Goal: Transaction & Acquisition: Download file/media

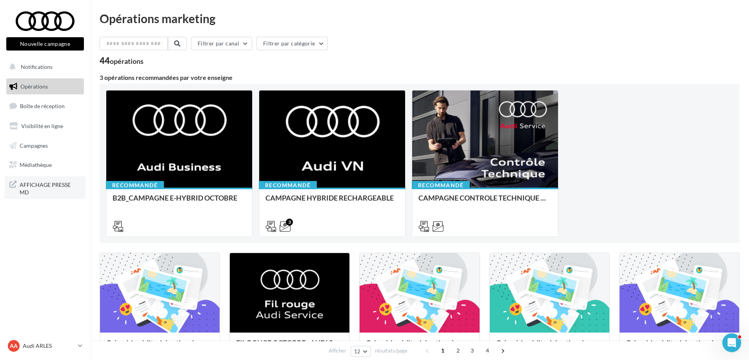
click at [53, 188] on span "AFFICHAGE PRESSE MD" at bounding box center [50, 187] width 61 height 17
click at [36, 145] on span "Campagnes" at bounding box center [34, 145] width 28 height 7
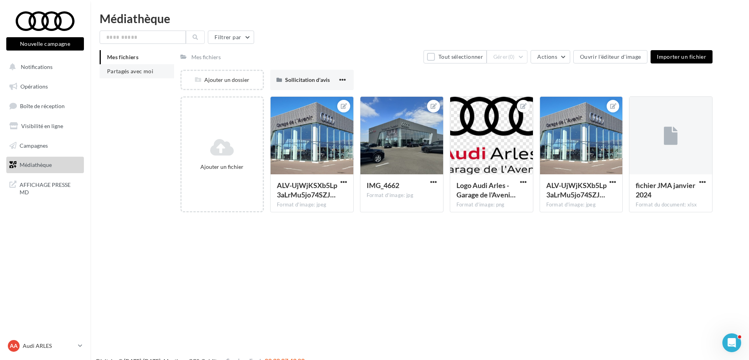
click at [120, 77] on li "Partagés avec moi" at bounding box center [137, 71] width 74 height 14
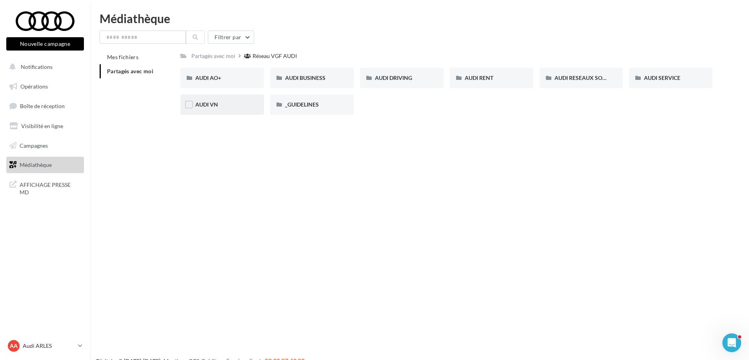
click at [238, 102] on div "AUDI VN" at bounding box center [222, 105] width 54 height 8
click at [285, 58] on div "Réseau VGF AUDI" at bounding box center [276, 56] width 44 height 8
click at [314, 105] on span "_GUIDELINES" at bounding box center [302, 104] width 34 height 7
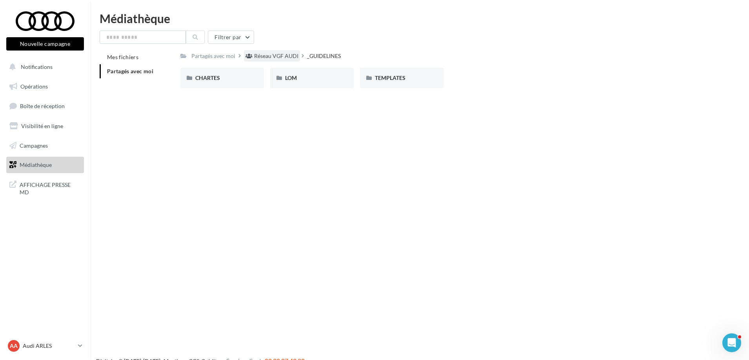
click at [289, 60] on div "Réseau VGF AUDI" at bounding box center [276, 56] width 44 height 8
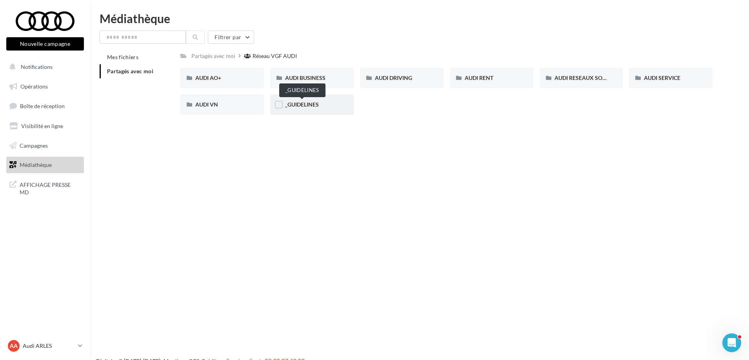
click at [317, 107] on span "_GUIDELINES" at bounding box center [302, 104] width 34 height 7
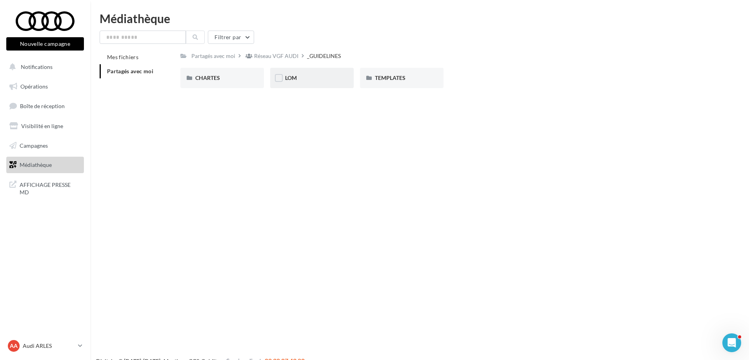
click at [302, 78] on div "LOM" at bounding box center [312, 78] width 54 height 8
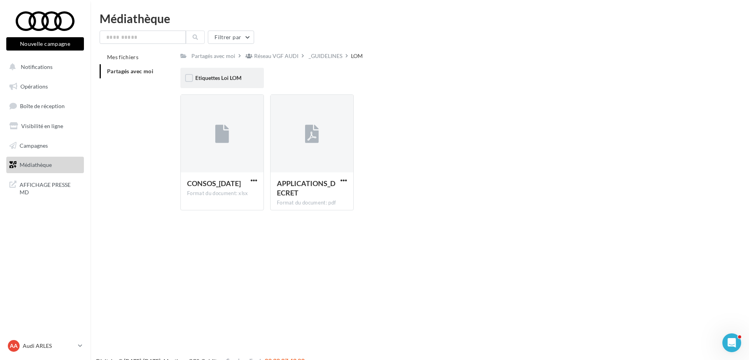
click at [219, 72] on div "Etiquettes Loi LOM" at bounding box center [221, 78] width 83 height 20
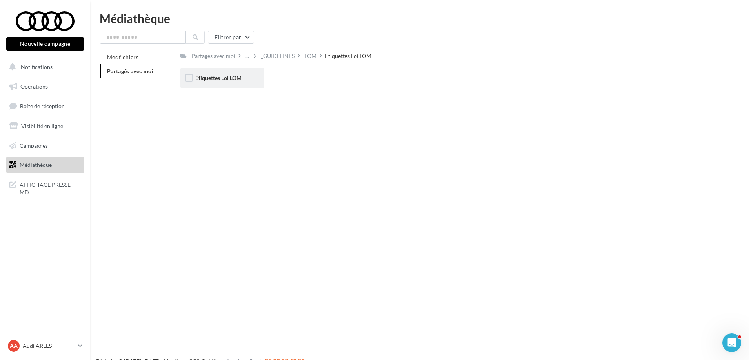
click at [219, 78] on span "Etiquettes Loi LOM" at bounding box center [218, 77] width 46 height 7
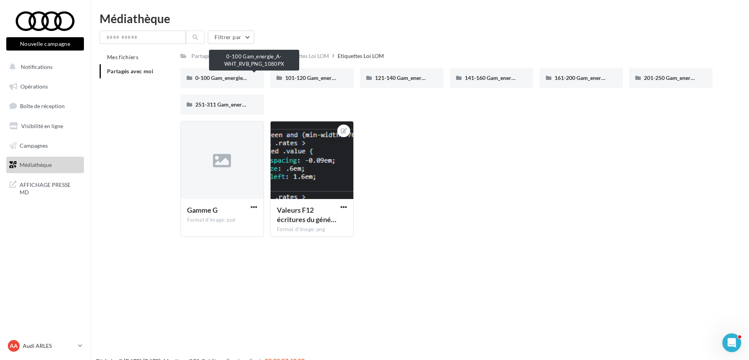
click at [219, 78] on span "0-100 Gam_energie_A-WHT_RVB_PNG_1080PX" at bounding box center [254, 77] width 119 height 7
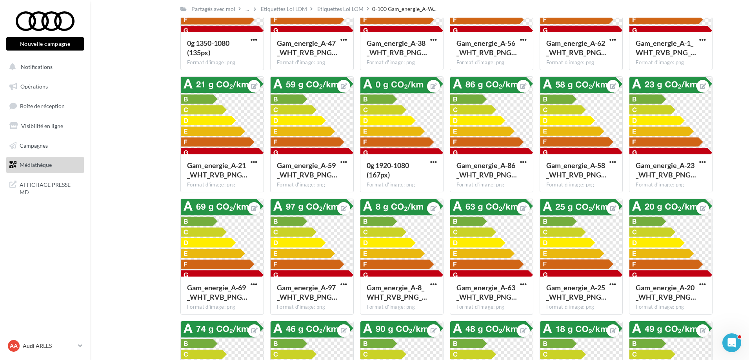
scroll to position [483, 0]
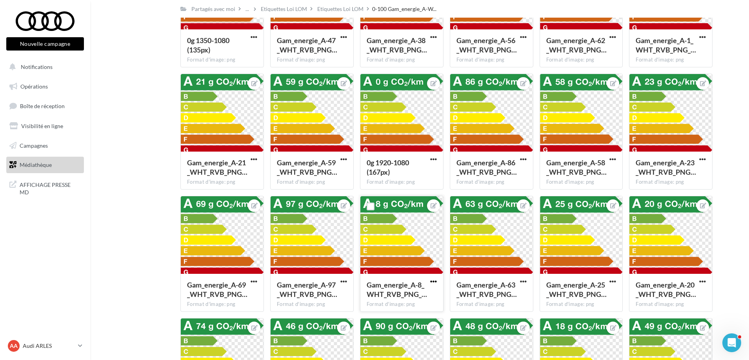
click at [432, 280] on span "button" at bounding box center [433, 281] width 7 height 7
click at [382, 319] on button "Télécharger" at bounding box center [396, 318] width 83 height 20
